Goal: Find specific page/section: Find specific page/section

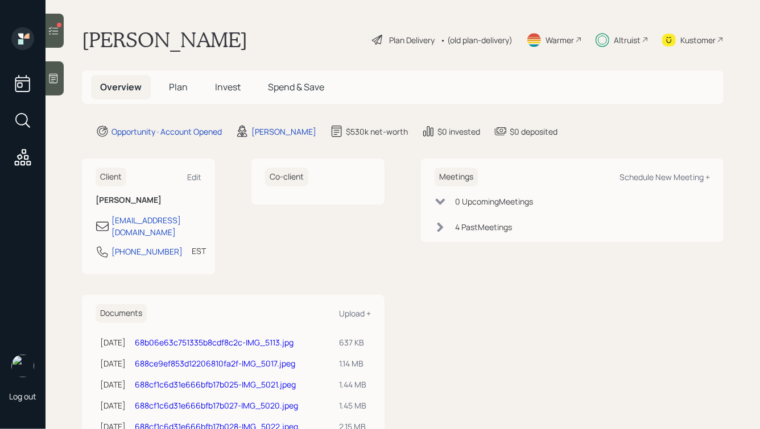
click at [54, 30] on icon at bounding box center [53, 30] width 11 height 11
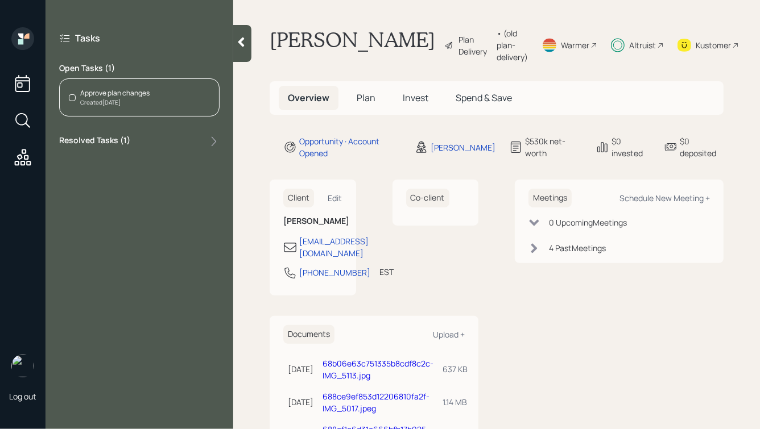
click at [242, 51] on div at bounding box center [242, 43] width 18 height 37
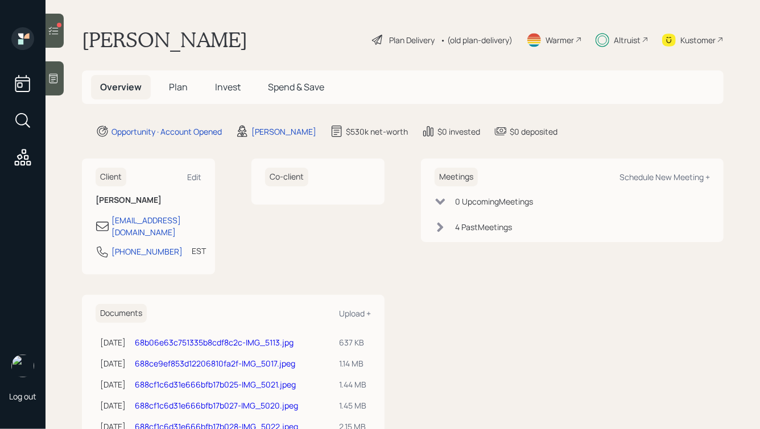
click at [162, 86] on h5 "Plan" at bounding box center [178, 87] width 37 height 24
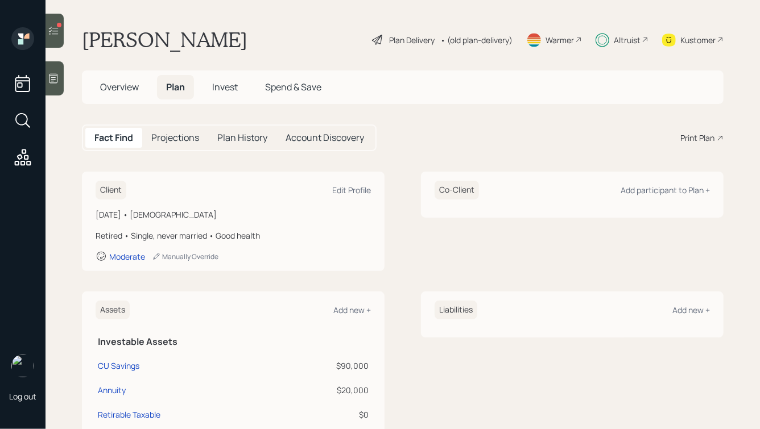
click at [226, 88] on span "Invest" at bounding box center [225, 87] width 26 height 13
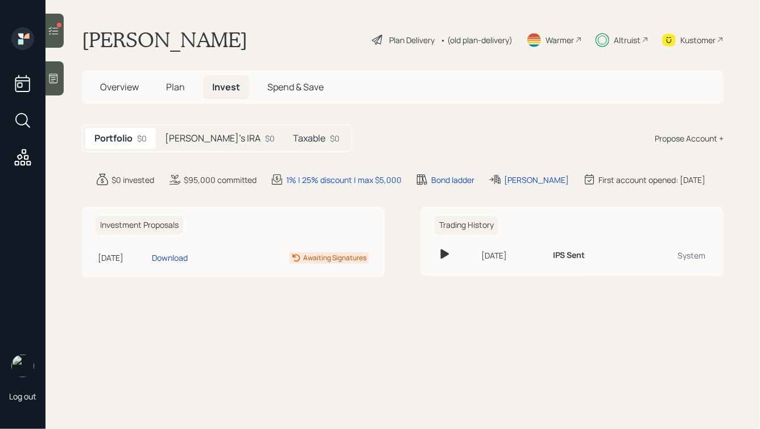
click at [201, 131] on div "Joann's IRA $0" at bounding box center [220, 138] width 128 height 21
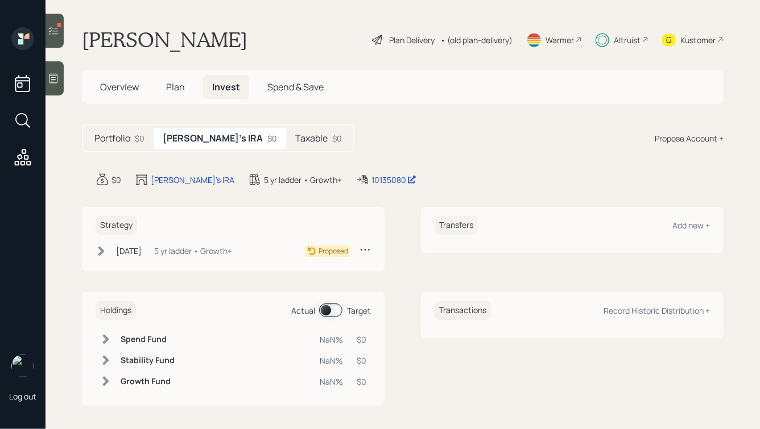
click at [295, 140] on h5 "Taxable" at bounding box center [311, 138] width 32 height 11
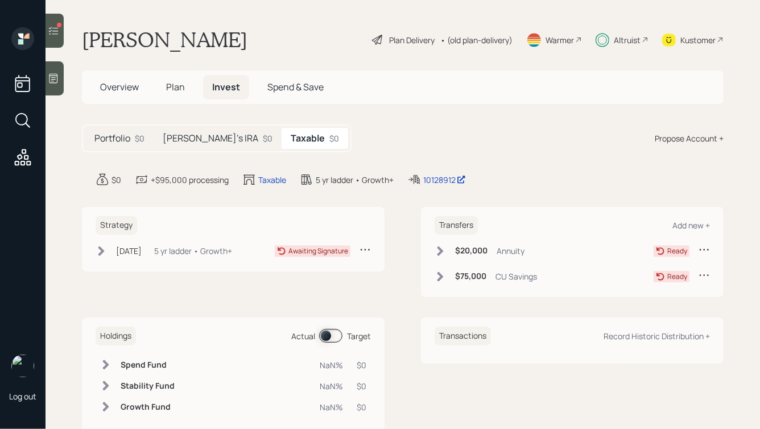
click at [187, 140] on h5 "Joann's IRA" at bounding box center [211, 138] width 96 height 11
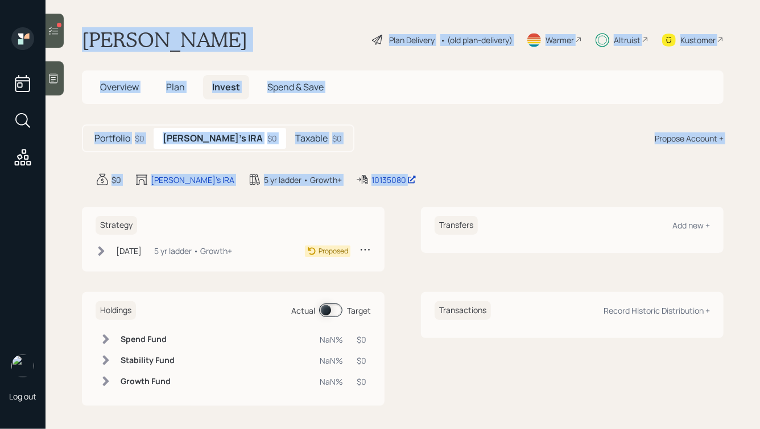
drag, startPoint x: 77, startPoint y: 32, endPoint x: 372, endPoint y: 223, distance: 350.7
click at [372, 223] on main "Joann Negrin Plan Delivery • (old plan-delivery) Warmer Altruist Kustomer Overv…" at bounding box center [402, 214] width 714 height 429
click at [401, 221] on div "Strategy Aug 29, 2025 Friday, August 29, 2025 10:40 AM EDT 5 yr ladder • Growth…" at bounding box center [402, 239] width 641 height 65
